Goal: Transaction & Acquisition: Purchase product/service

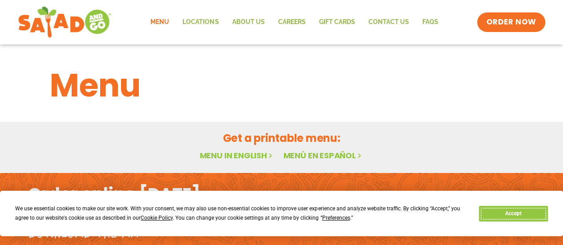
click at [540, 213] on button "Accept" at bounding box center [513, 214] width 69 height 16
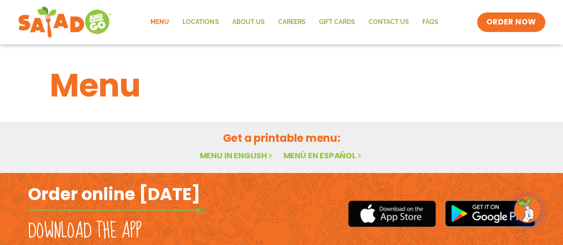
click at [236, 156] on link "Menu in English" at bounding box center [237, 155] width 75 height 11
click at [235, 154] on link "Menu in English" at bounding box center [237, 155] width 75 height 11
click at [249, 152] on link "Menu in English" at bounding box center [237, 155] width 75 height 11
click at [266, 139] on h2 "Get a printable menu:" at bounding box center [282, 138] width 464 height 16
click at [496, 15] on link "ORDER NOW" at bounding box center [511, 22] width 75 height 21
